Goal: Transaction & Acquisition: Book appointment/travel/reservation

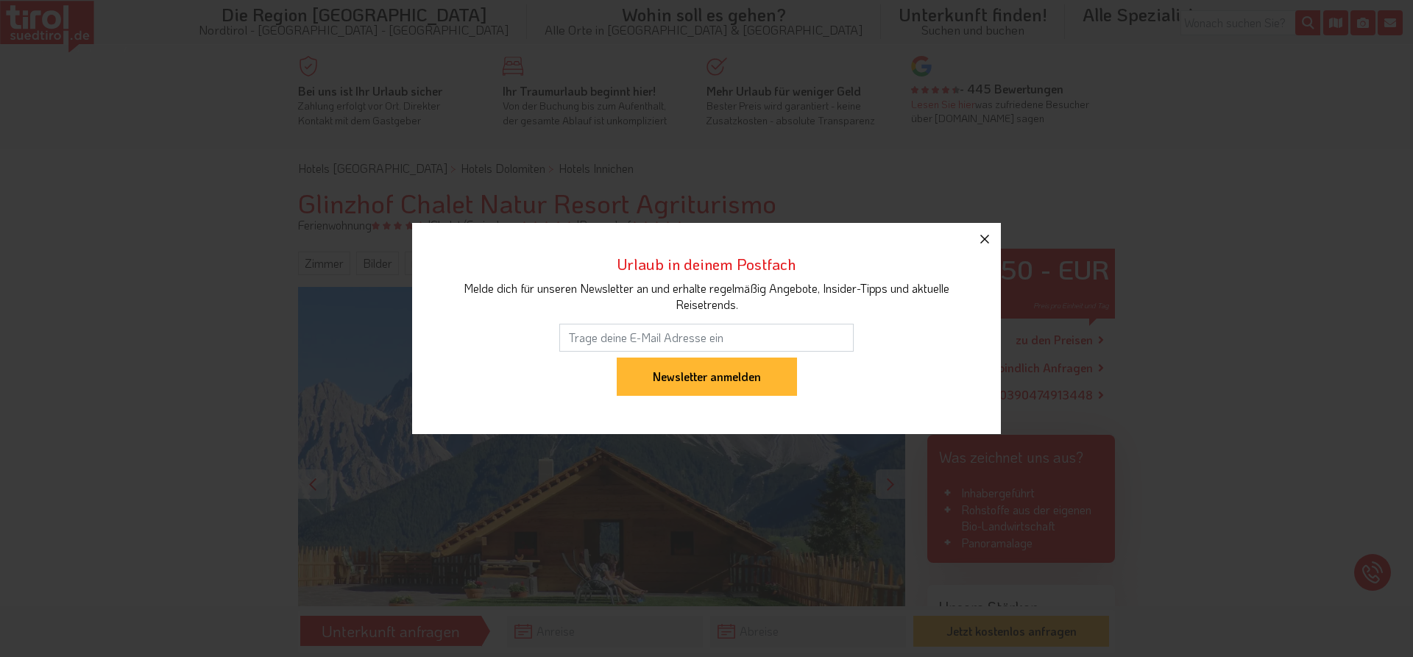
click at [985, 227] on button "button" at bounding box center [985, 239] width 32 height 32
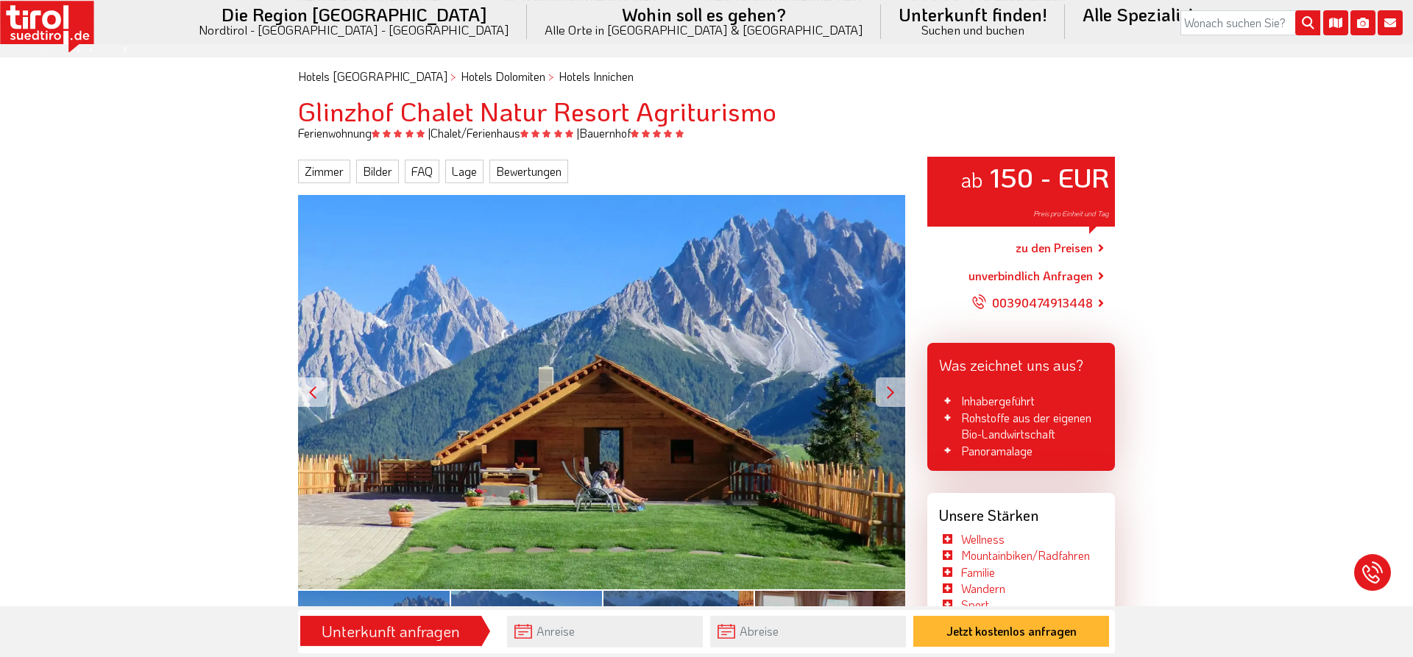
scroll to position [150, 0]
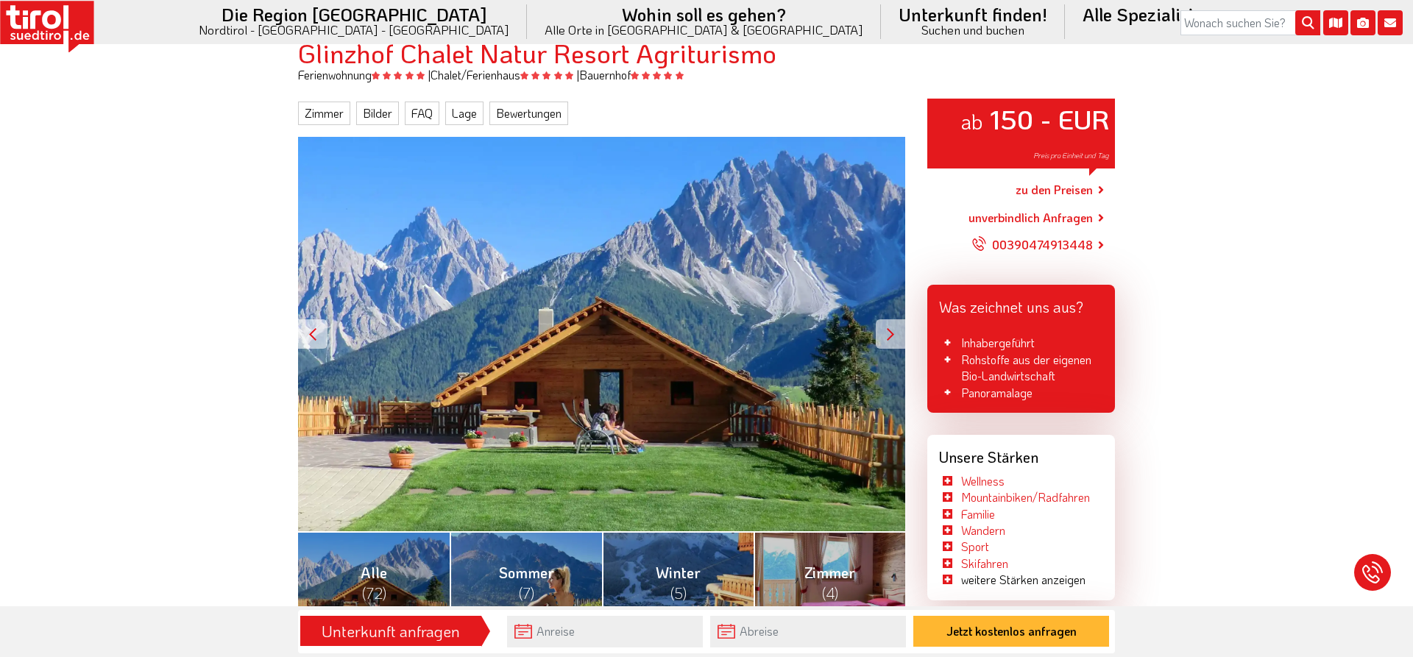
click at [891, 327] on div at bounding box center [890, 333] width 29 height 29
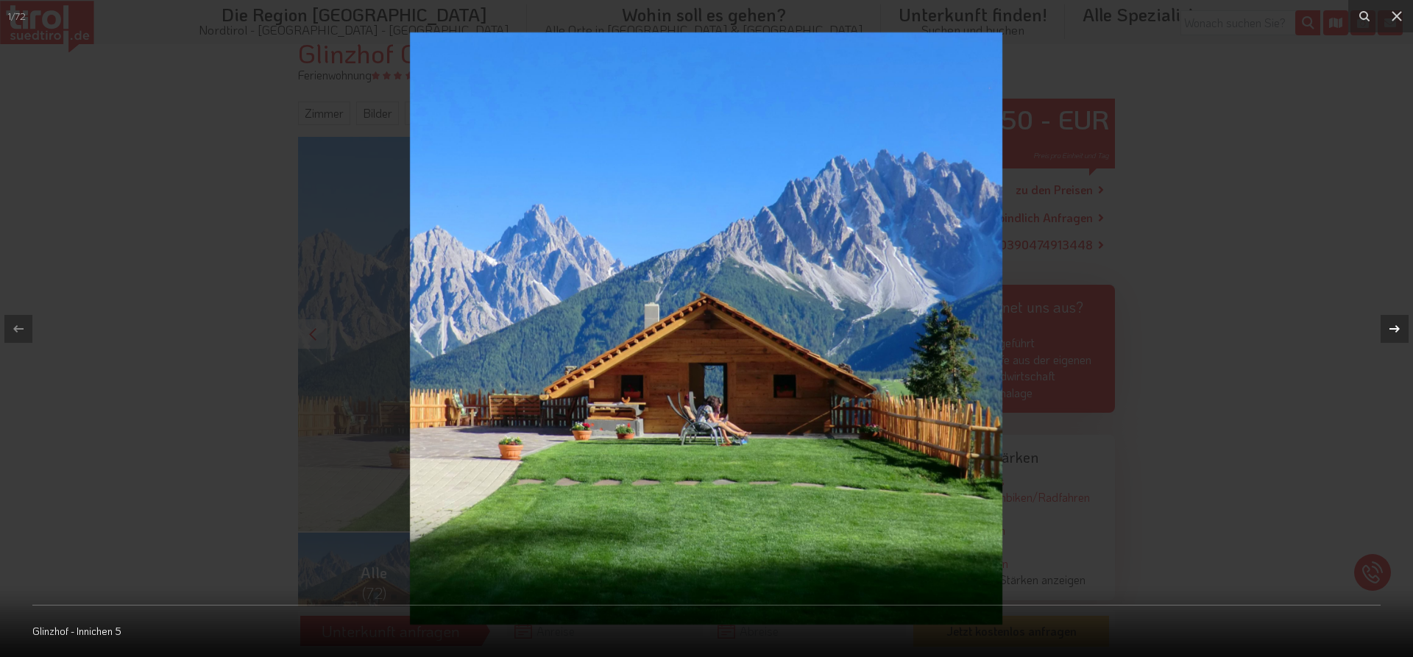
click at [1399, 327] on icon at bounding box center [1395, 329] width 18 height 18
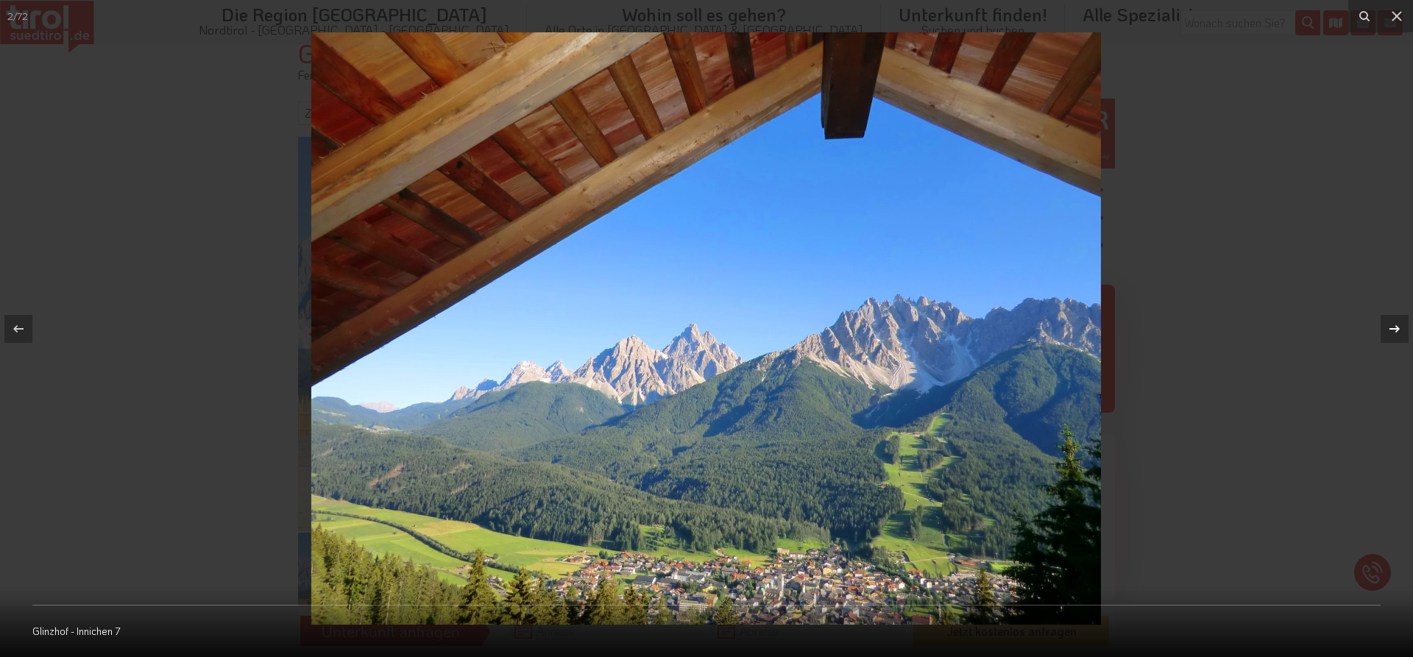
click at [1399, 327] on icon at bounding box center [1395, 329] width 18 height 18
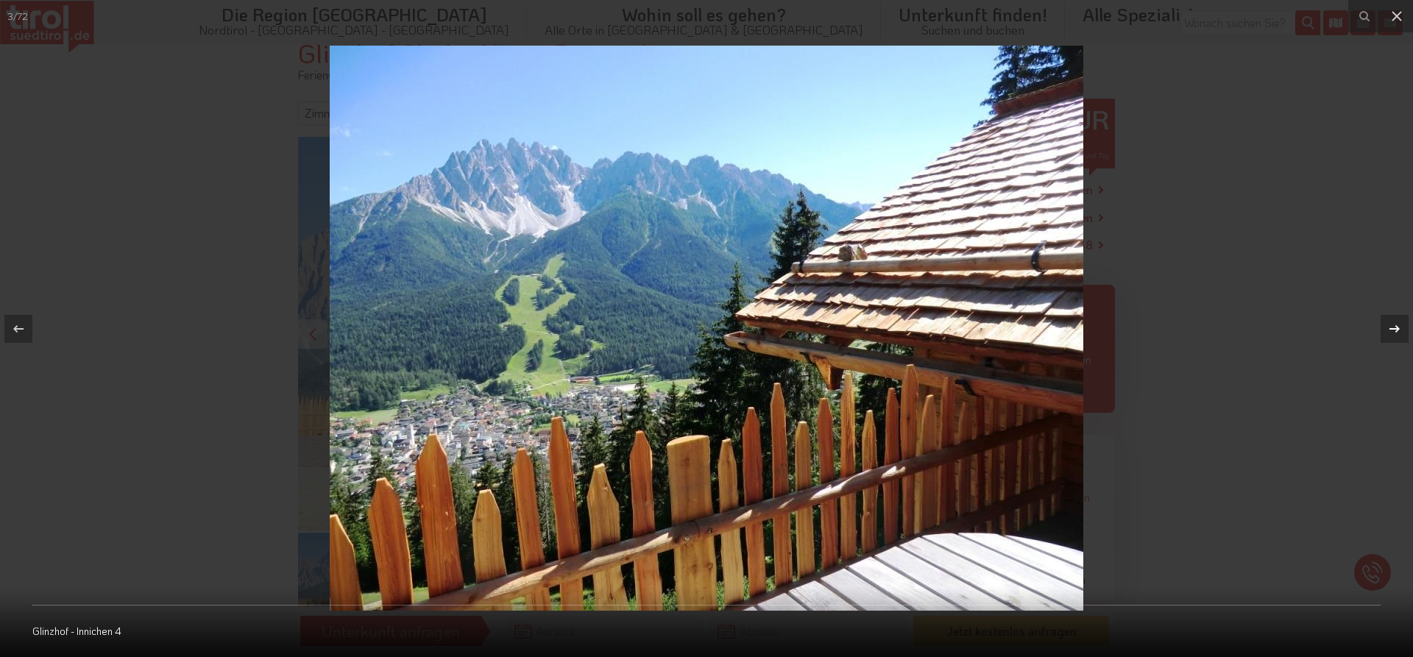
click at [1399, 327] on icon at bounding box center [1395, 329] width 18 height 18
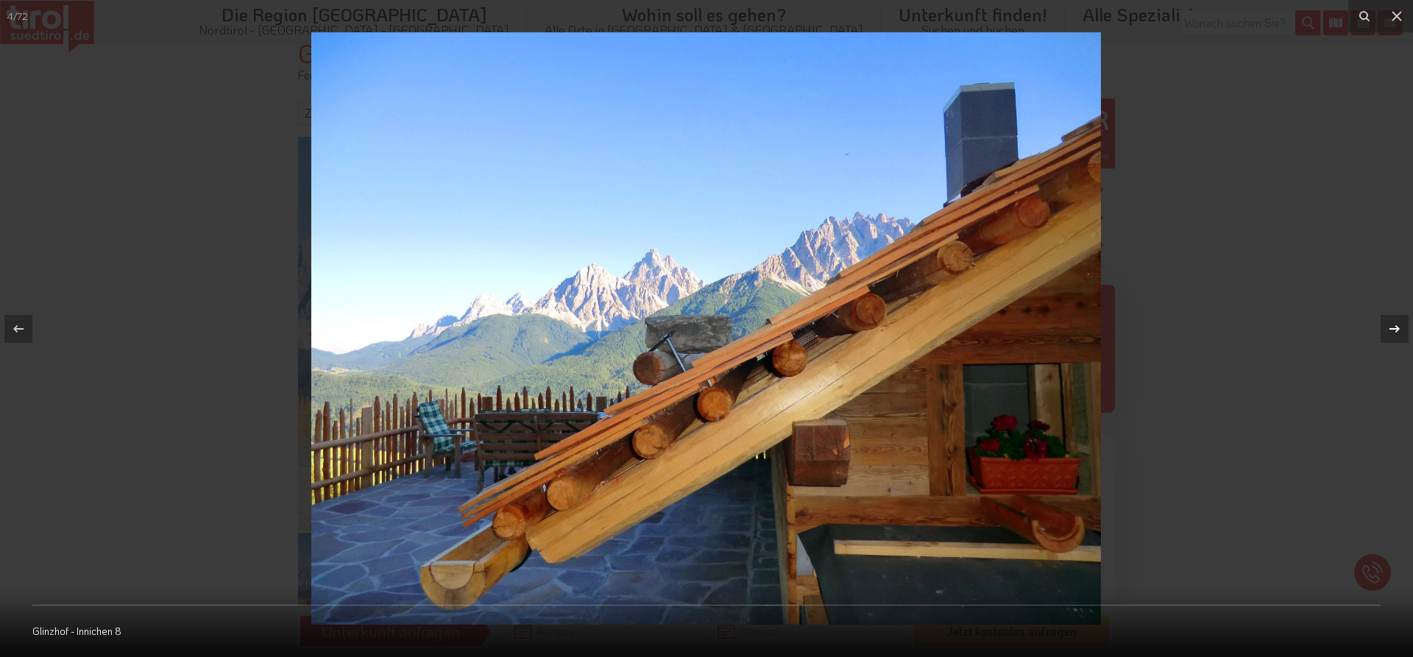
click at [1399, 327] on icon at bounding box center [1395, 329] width 18 height 18
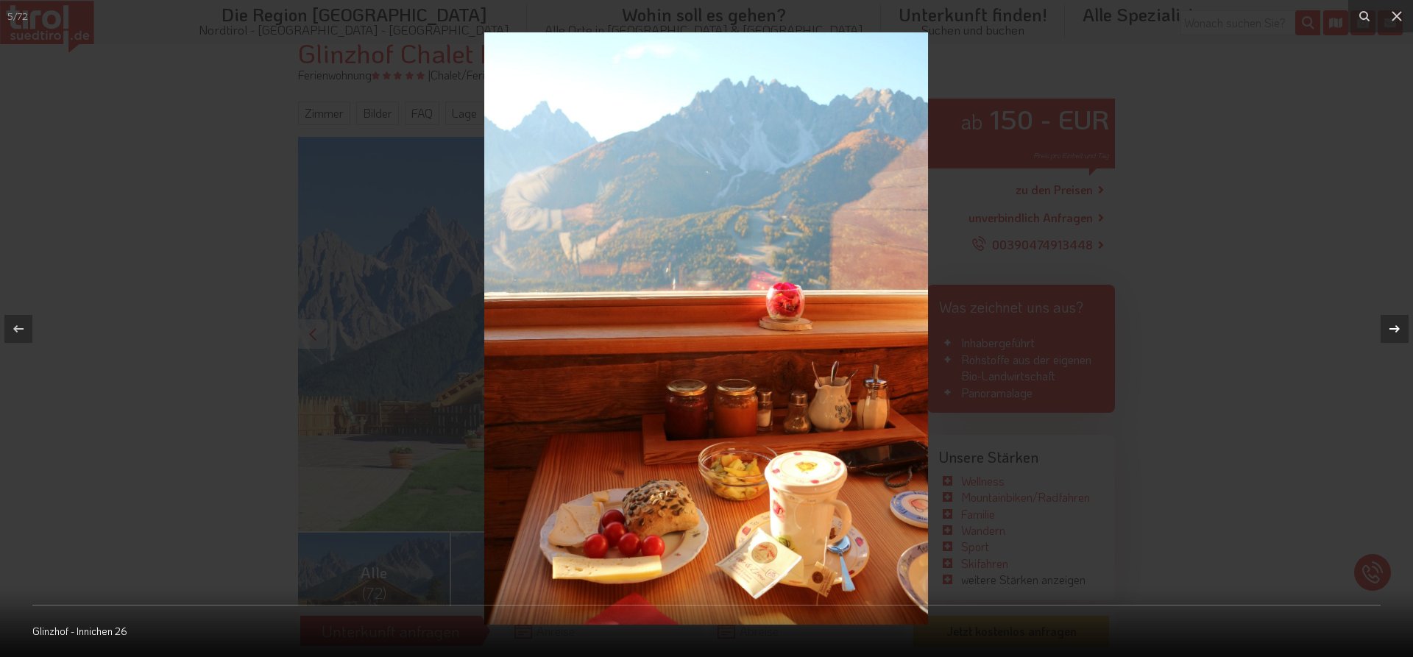
click at [1399, 327] on icon at bounding box center [1395, 329] width 18 height 18
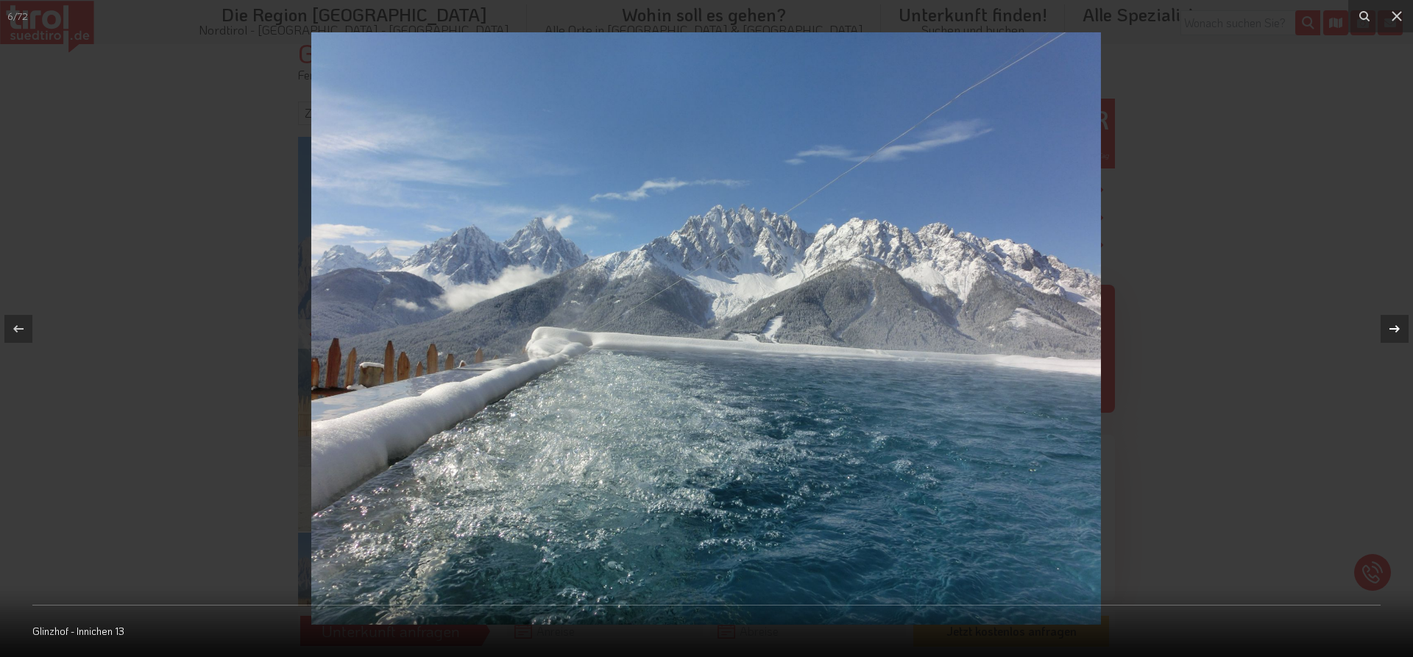
click at [1399, 327] on icon at bounding box center [1395, 329] width 18 height 18
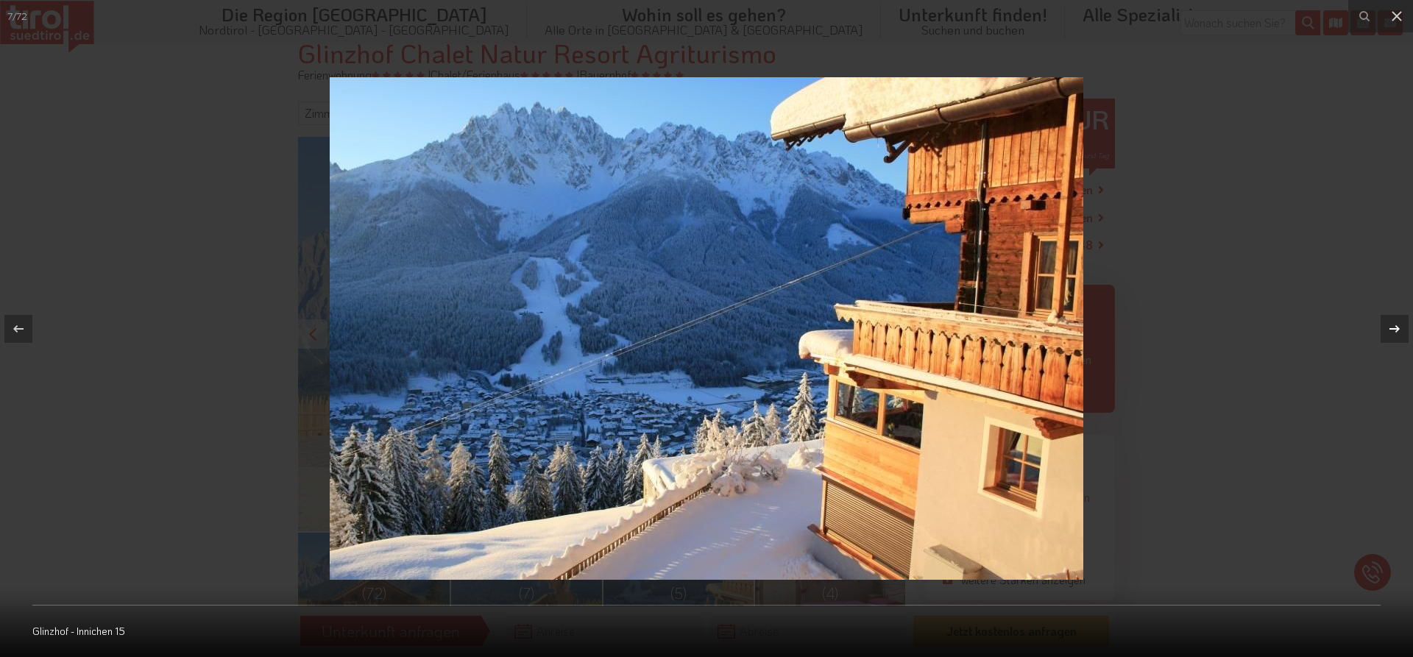
click at [1399, 327] on icon at bounding box center [1395, 329] width 18 height 18
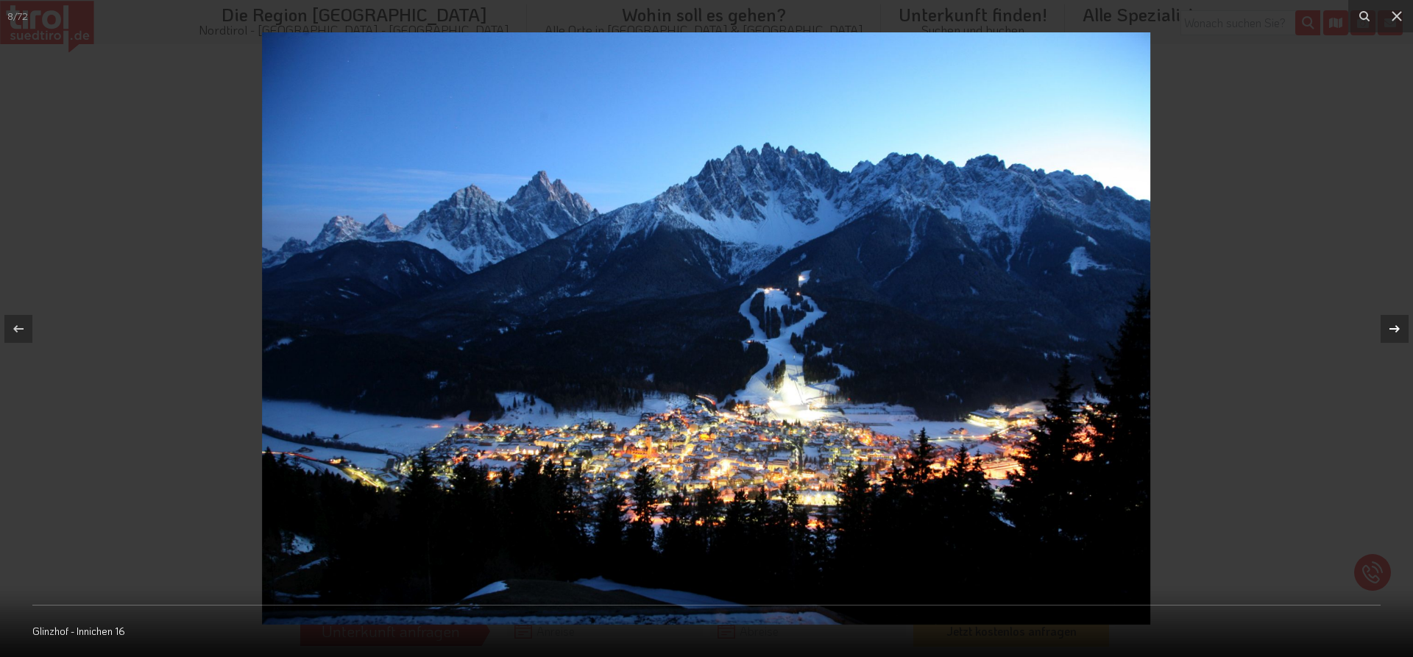
click at [1399, 327] on icon at bounding box center [1395, 329] width 18 height 18
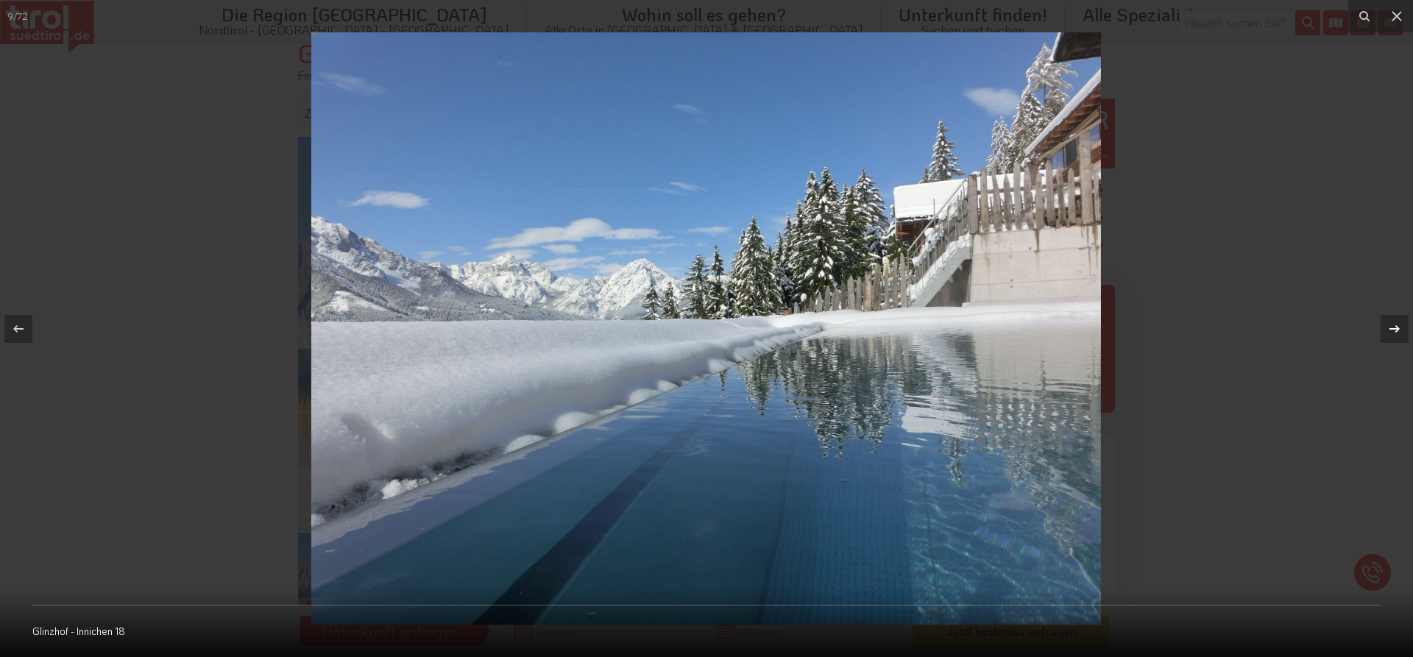
click at [1399, 327] on icon at bounding box center [1395, 329] width 18 height 18
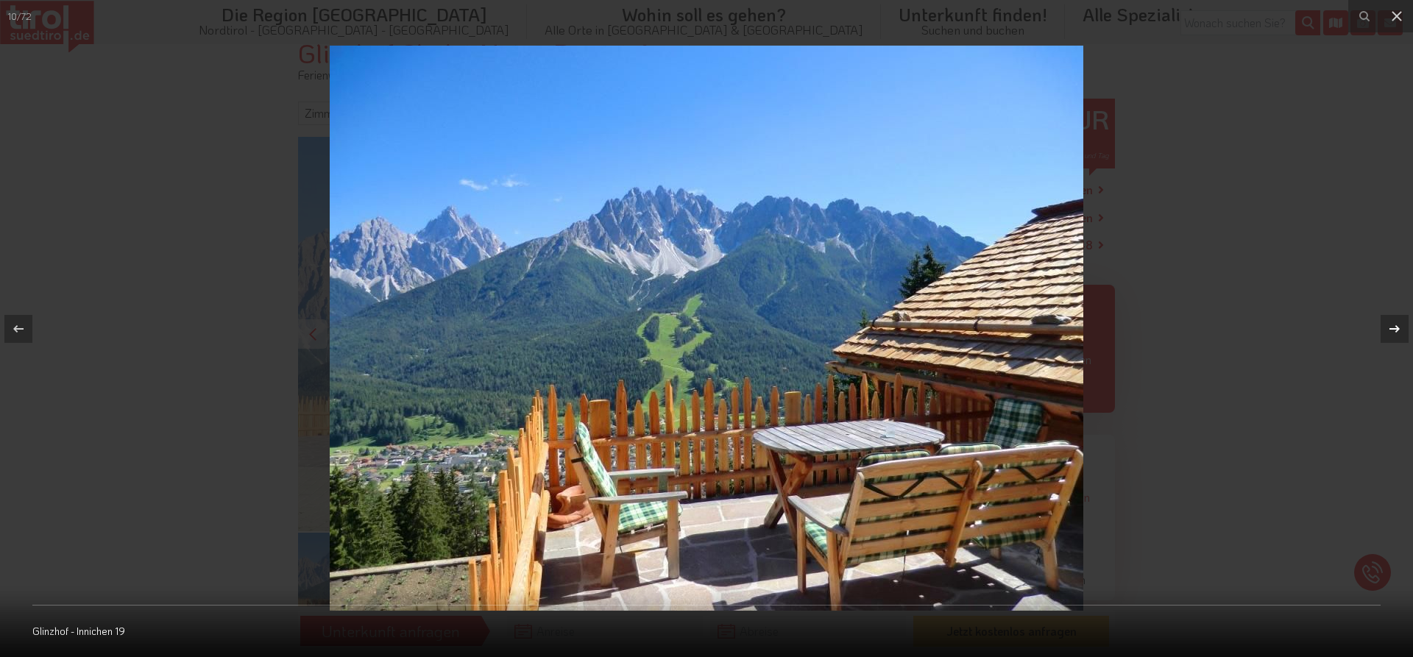
click at [1399, 327] on icon at bounding box center [1395, 329] width 18 height 18
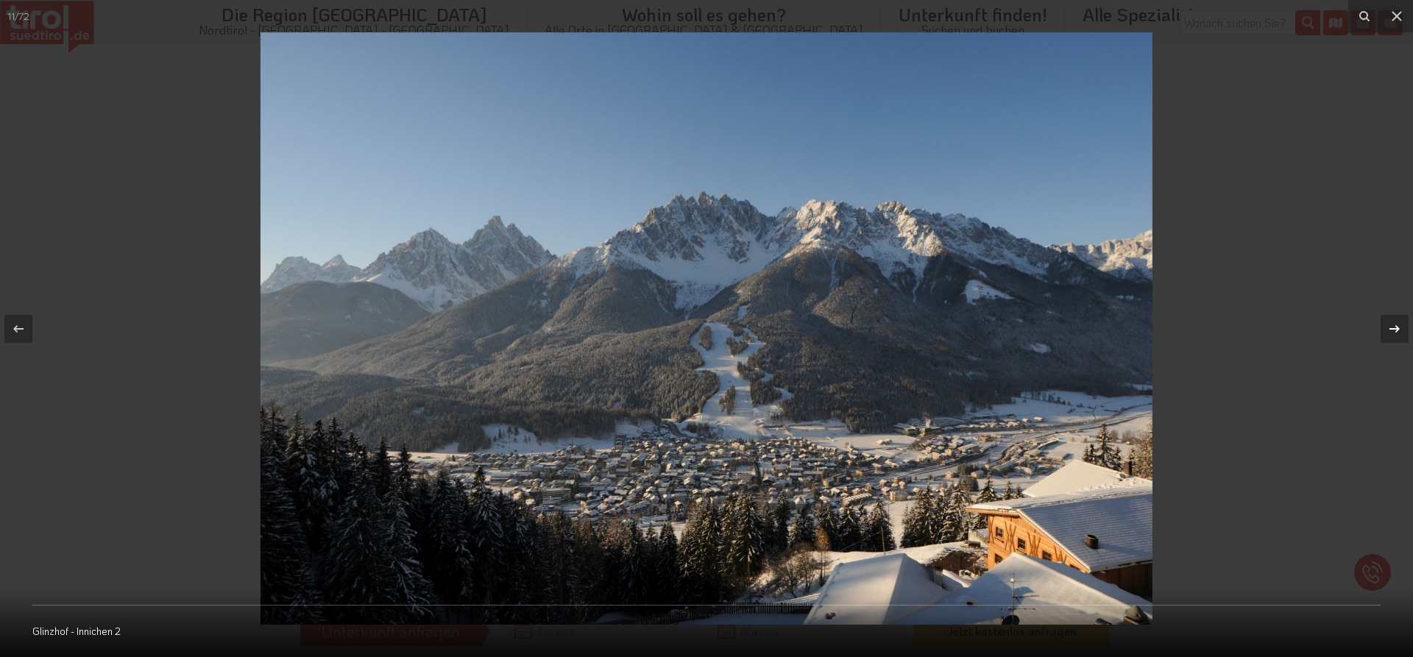
click at [1399, 327] on icon at bounding box center [1395, 329] width 18 height 18
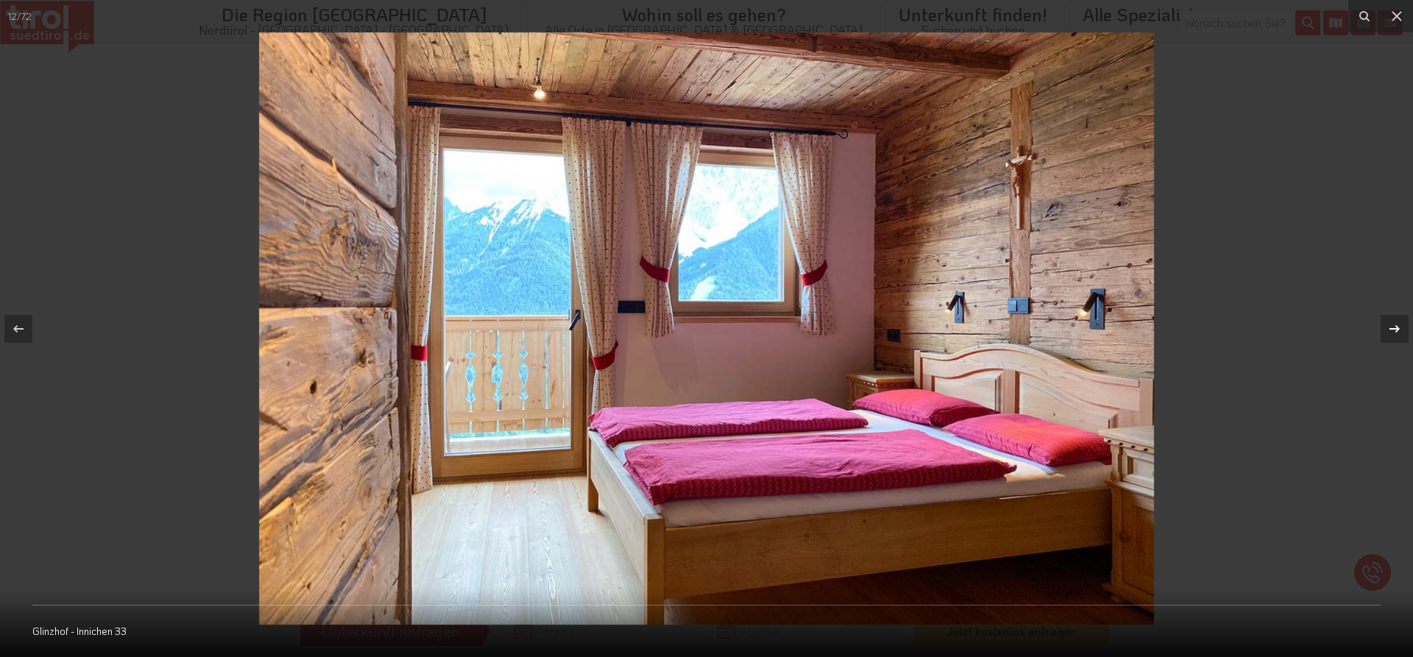
click at [1399, 327] on icon at bounding box center [1395, 329] width 18 height 18
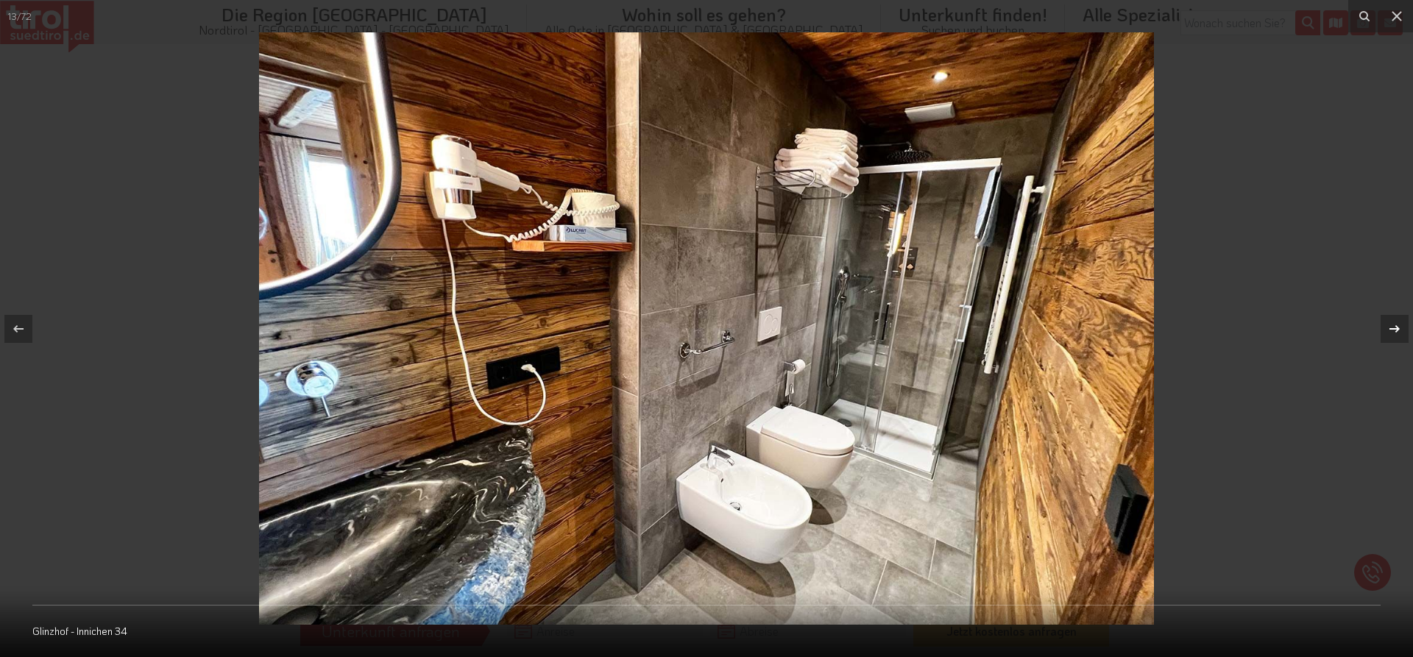
click at [1399, 327] on icon at bounding box center [1395, 329] width 18 height 18
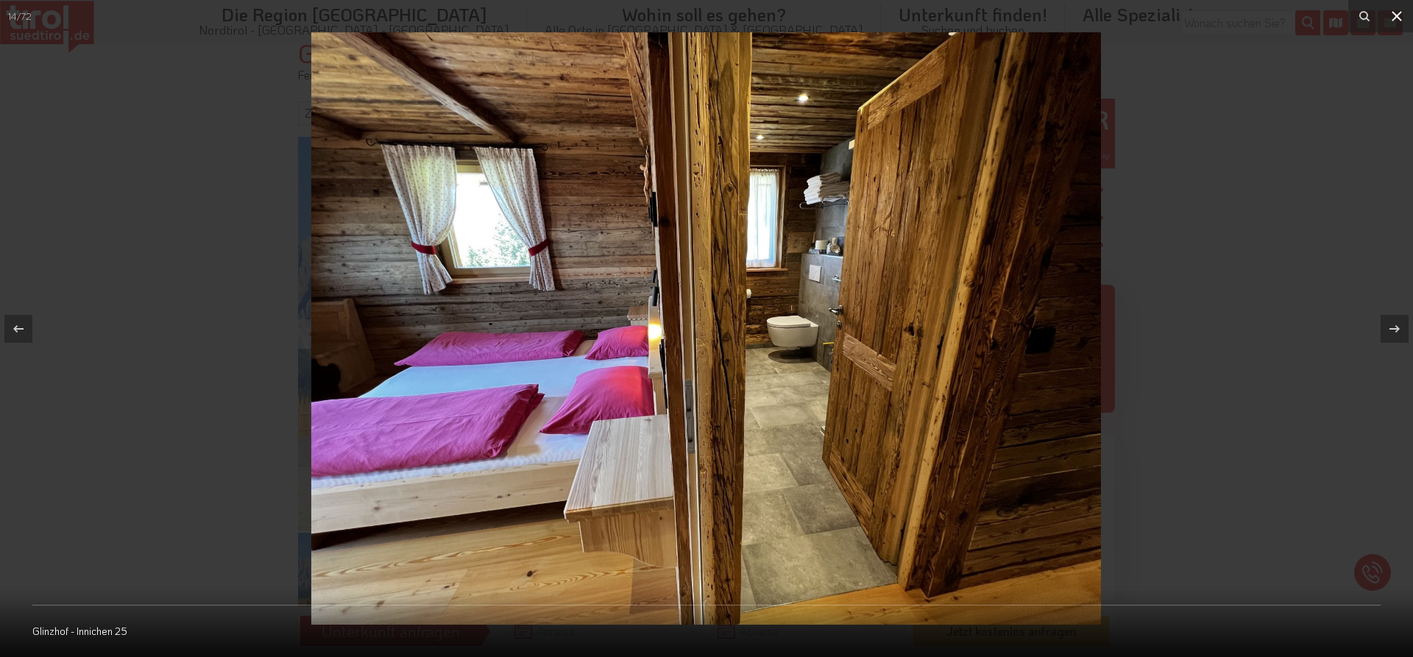
click at [1390, 16] on icon at bounding box center [1397, 16] width 18 height 18
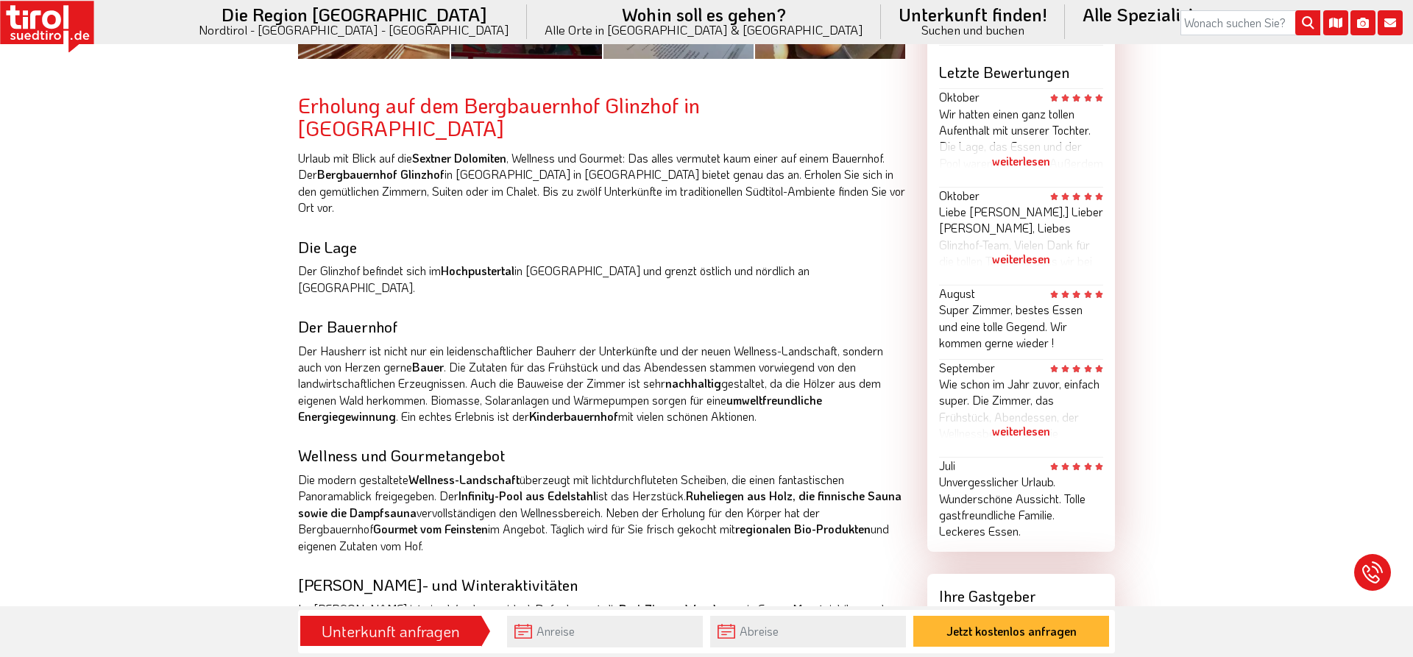
scroll to position [1427, 0]
